Goal: Task Accomplishment & Management: Manage account settings

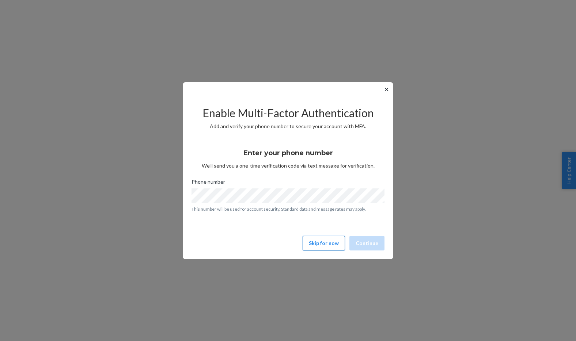
click at [312, 244] on button "Skip for now" at bounding box center [324, 243] width 42 height 15
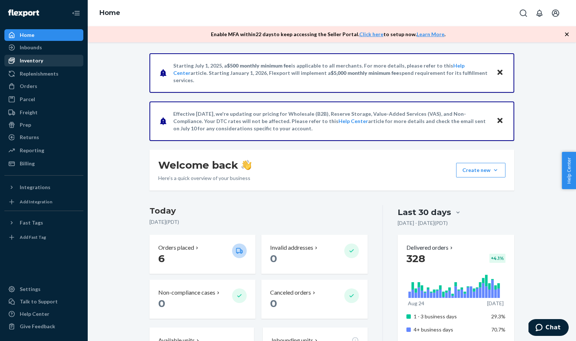
click at [46, 60] on div "Inventory" at bounding box center [43, 61] width 77 height 10
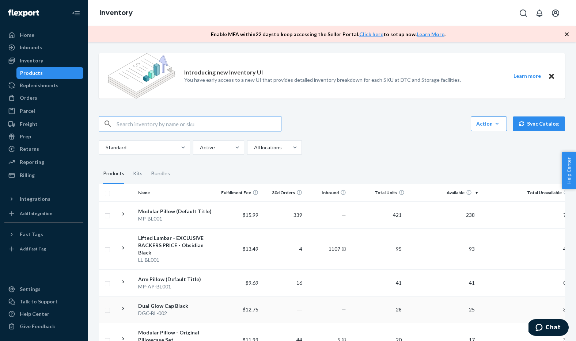
scroll to position [1, 0]
click at [187, 309] on div "DGC-BL-002" at bounding box center [176, 312] width 76 height 7
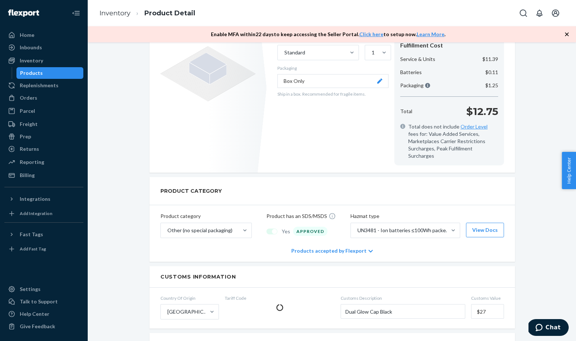
scroll to position [228, 0]
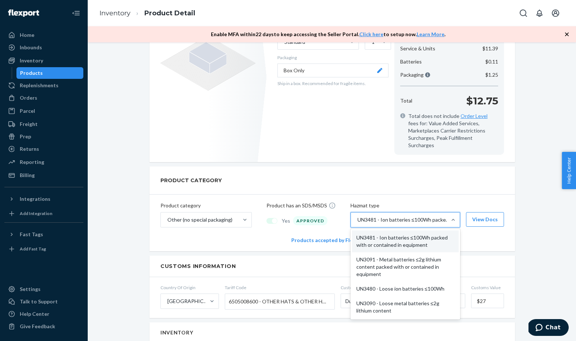
click at [394, 216] on div "UN3481 - Ion batteries ≤100Wh packed with or contained in equipment" at bounding box center [404, 219] width 93 height 7
click at [358, 216] on input "option UN3481 - Ion batteries ≤100Wh packed with or contained in equipment focu…" at bounding box center [357, 219] width 1 height 7
click at [423, 195] on div "Product category Other (no special packaging) Product has an SDS/MSDS Yes APPRO…" at bounding box center [333, 212] width 366 height 35
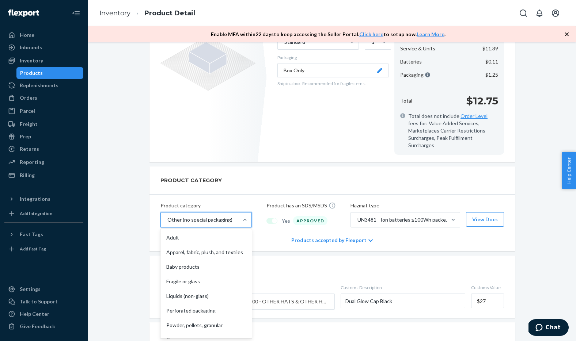
click at [232, 213] on div "Other (no special packaging)" at bounding box center [199, 220] width 77 height 15
click at [167, 216] on input "option Other (no special packaging) focused, 10 of 10. 10 results available. Us…" at bounding box center [167, 219] width 1 height 7
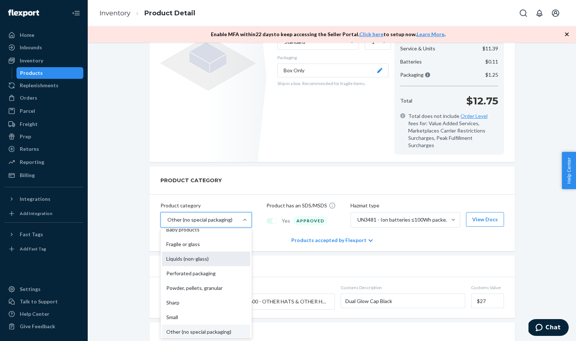
scroll to position [39, 0]
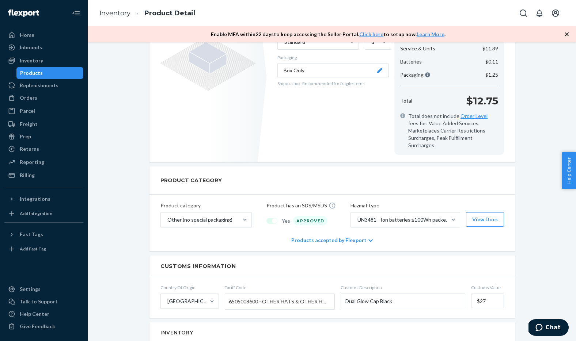
click at [272, 218] on div at bounding box center [271, 221] width 11 height 6
click at [307, 233] on div "Products accepted by Flexport" at bounding box center [332, 241] width 82 height 22
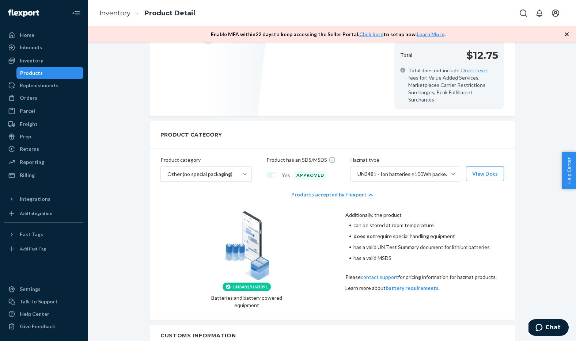
scroll to position [273, 0]
click at [425, 172] on div "UN3481 - Ion batteries ≤100Wh packed with or contained in equipment" at bounding box center [399, 174] width 96 height 15
click at [358, 172] on input "UN3481 - Ion batteries ≤100Wh packed with or contained in equipment" at bounding box center [357, 174] width 1 height 7
click at [487, 212] on div "Additionally, the product" at bounding box center [424, 215] width 158 height 7
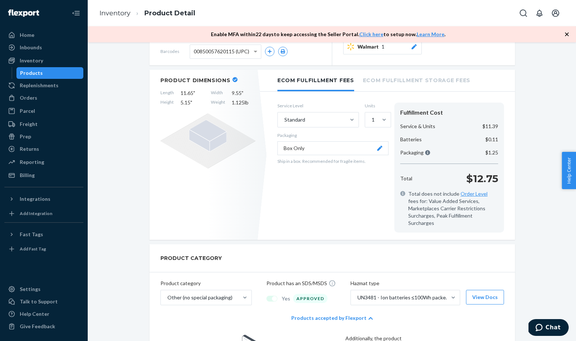
scroll to position [150, 0]
click at [381, 148] on icon at bounding box center [379, 149] width 5 height 5
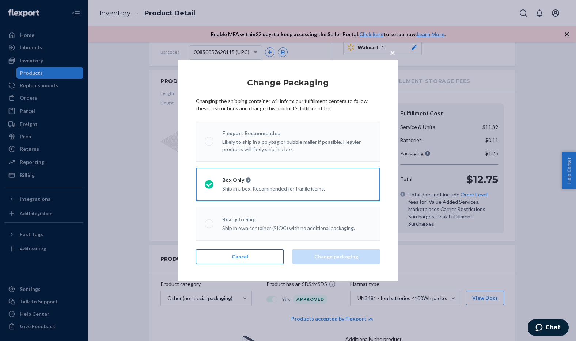
click at [277, 255] on button "Cancel" at bounding box center [240, 257] width 88 height 15
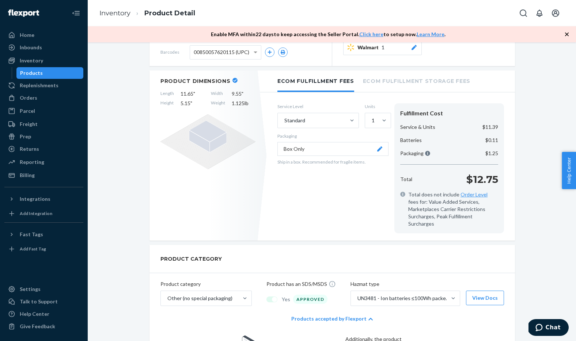
click at [377, 86] on li "Ecom Fulfillment Storage Fees" at bounding box center [416, 81] width 107 height 20
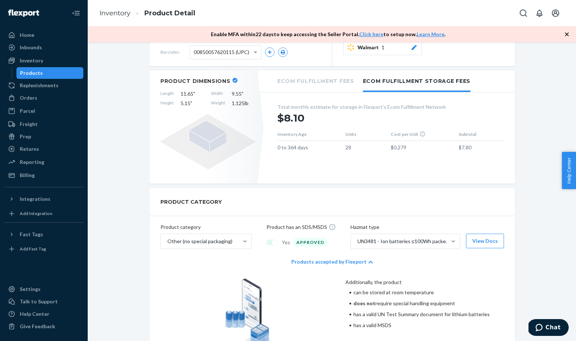
click at [336, 91] on li "Ecom Fulfillment Fees" at bounding box center [315, 81] width 77 height 20
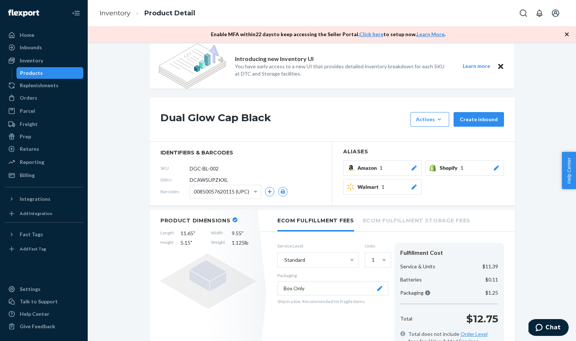
scroll to position [8, 0]
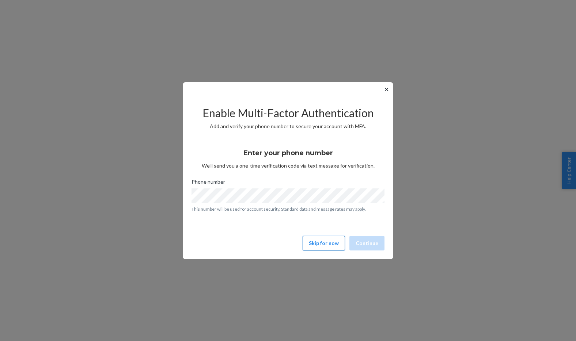
click at [313, 236] on button "Skip for now" at bounding box center [324, 243] width 42 height 15
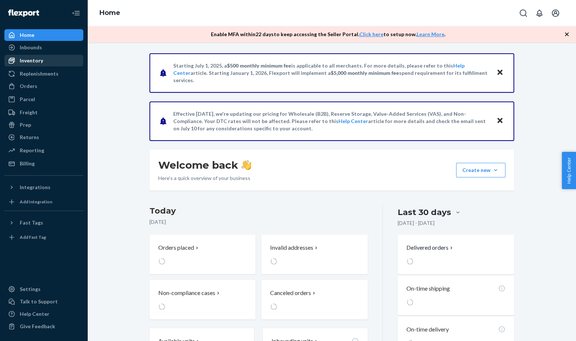
click at [37, 63] on div "Inventory" at bounding box center [31, 60] width 23 height 7
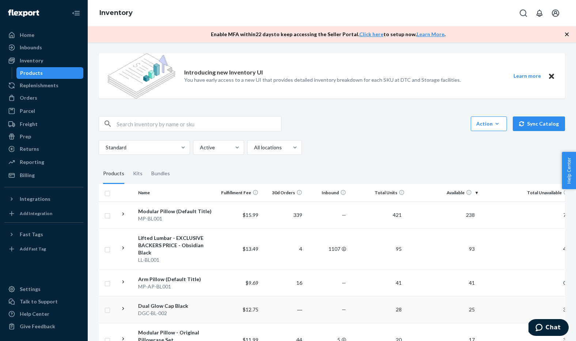
click at [191, 310] on div "DGC-BL-002" at bounding box center [176, 313] width 76 height 7
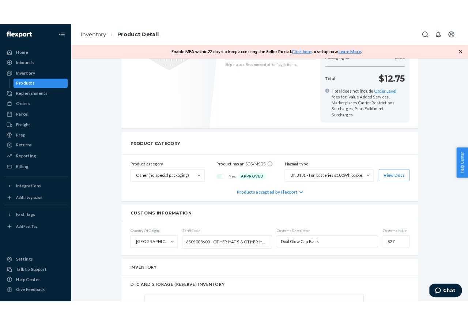
scroll to position [279, 0]
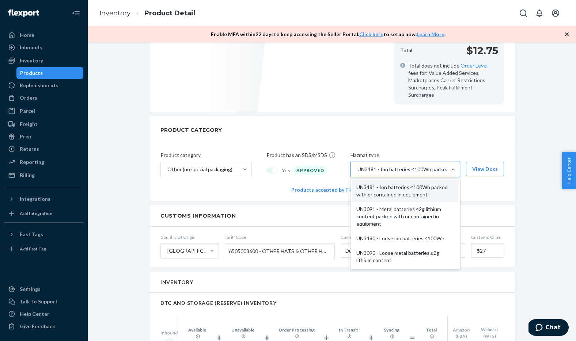
click at [411, 166] on div "UN3481 - Ion batteries ≤100Wh packed with or contained in equipment" at bounding box center [404, 169] width 93 height 7
click at [358, 166] on input "option UN3481 - Ion batteries ≤100Wh packed with or contained in equipment focu…" at bounding box center [357, 169] width 1 height 7
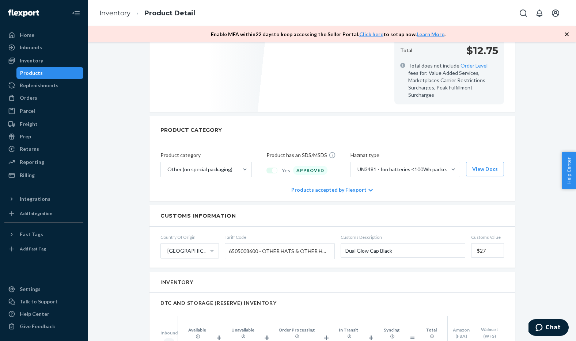
click at [532, 188] on div "Introducing new Inventory UI You have early access to a new UI that provides de…" at bounding box center [331, 298] width 477 height 1046
